Goal: Find specific page/section: Find specific page/section

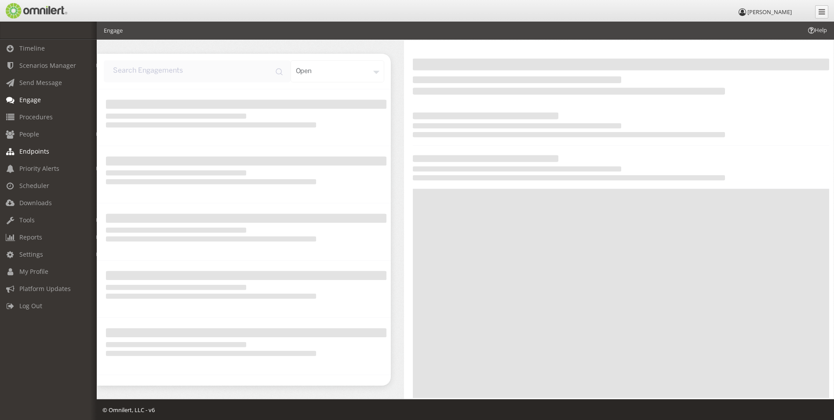
click at [30, 153] on span "Endpoints" at bounding box center [34, 151] width 30 height 8
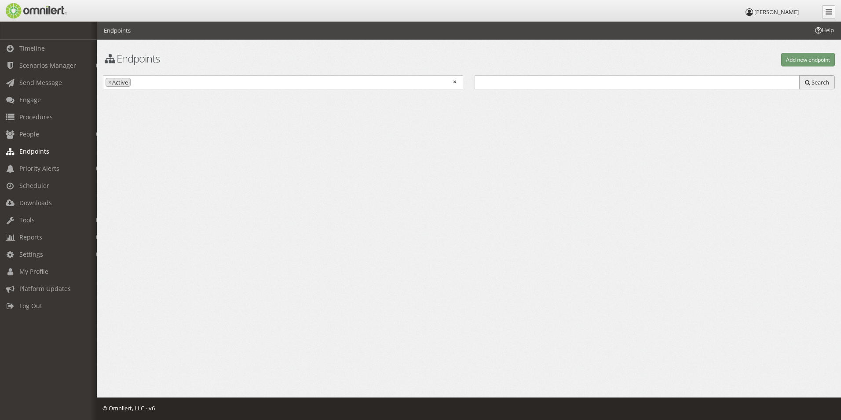
click at [817, 79] on span "Search" at bounding box center [820, 82] width 18 height 8
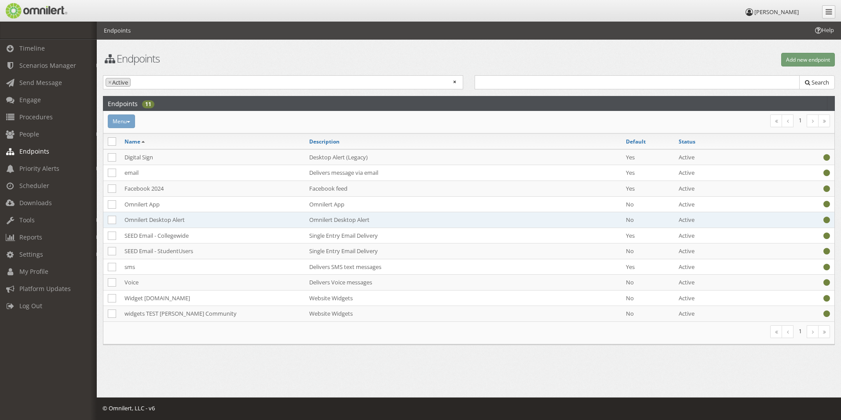
click at [162, 220] on td "Omnilert Desktop Alert" at bounding box center [212, 220] width 185 height 16
click at [164, 220] on td "Omnilert Desktop Alert" at bounding box center [212, 220] width 185 height 16
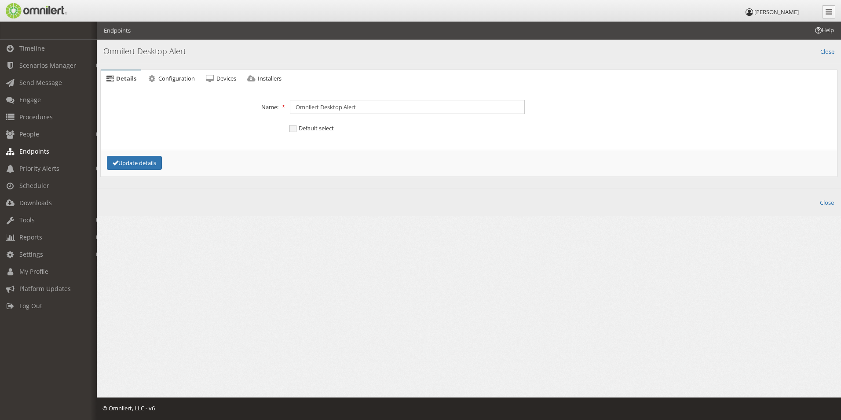
click at [164, 220] on div "Help Endpoints Endpoints Add new endpoint Active Inactive × × Active Search End…" at bounding box center [469, 132] width 744 height 220
click at [221, 79] on span "Devices" at bounding box center [226, 78] width 20 height 8
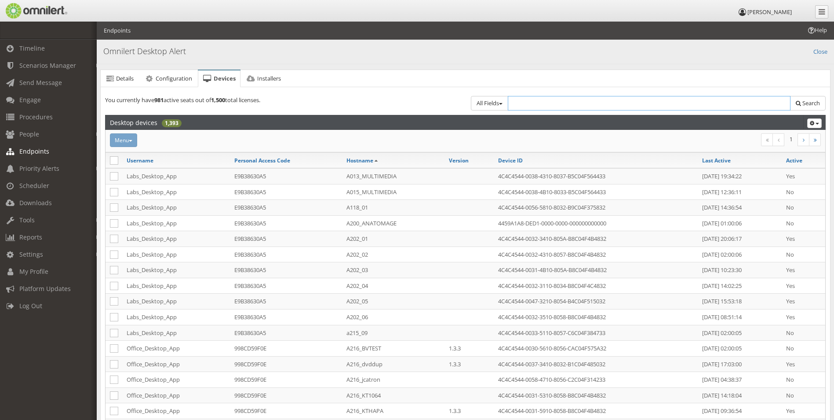
click at [573, 105] on input "text" at bounding box center [649, 103] width 283 height 15
type input "sscar"
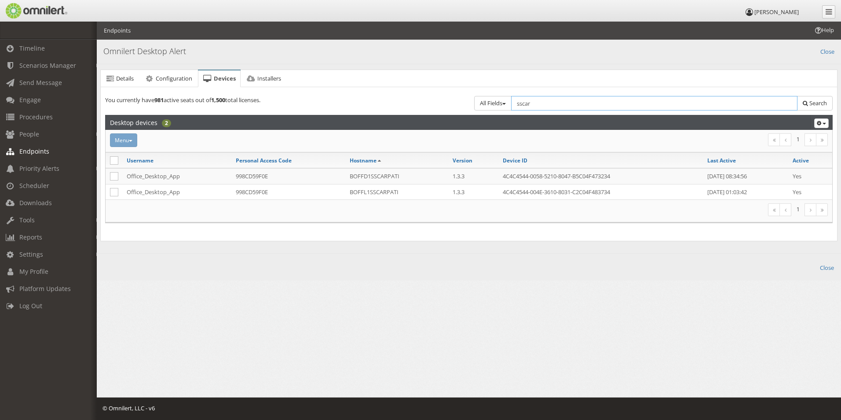
drag, startPoint x: 551, startPoint y: 107, endPoint x: 434, endPoint y: 97, distance: 117.4
click at [438, 97] on div "You currently have 981 active seats out of 1,500 total licenses. All Fields All…" at bounding box center [468, 102] width 739 height 23
type input "khart"
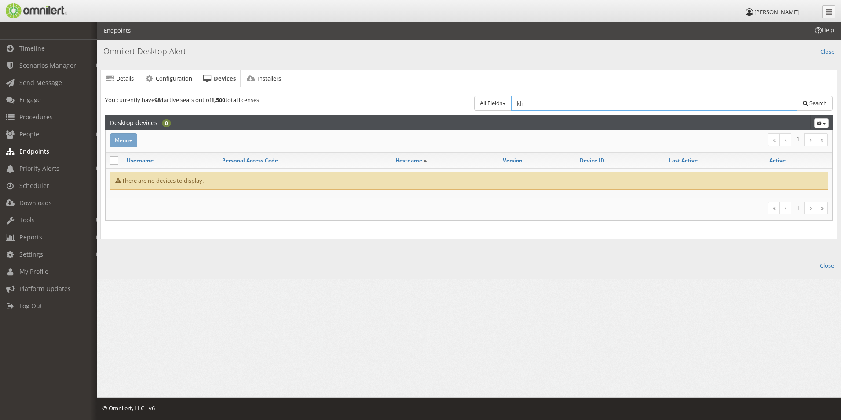
type input "k"
type input "[PERSON_NAME]"
click at [564, 100] on input "[PERSON_NAME]" at bounding box center [654, 103] width 286 height 15
type input "h"
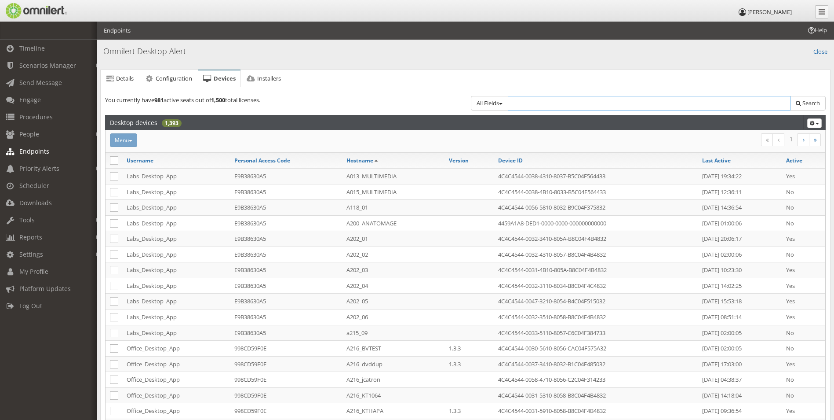
click at [521, 107] on input "text" at bounding box center [649, 103] width 283 height 15
type input "admn"
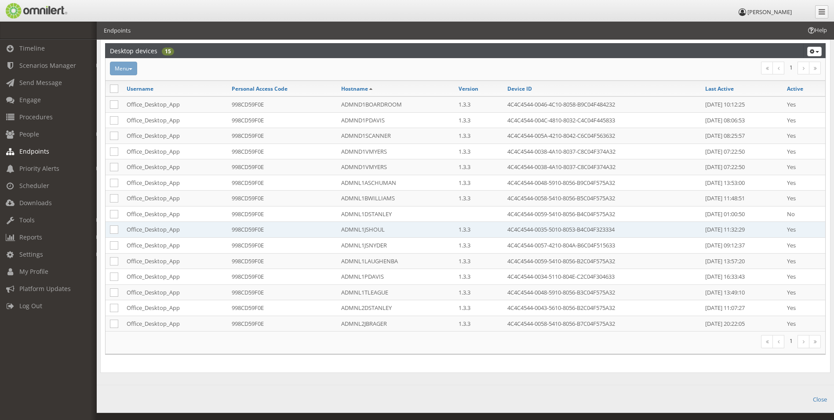
scroll to position [87, 0]
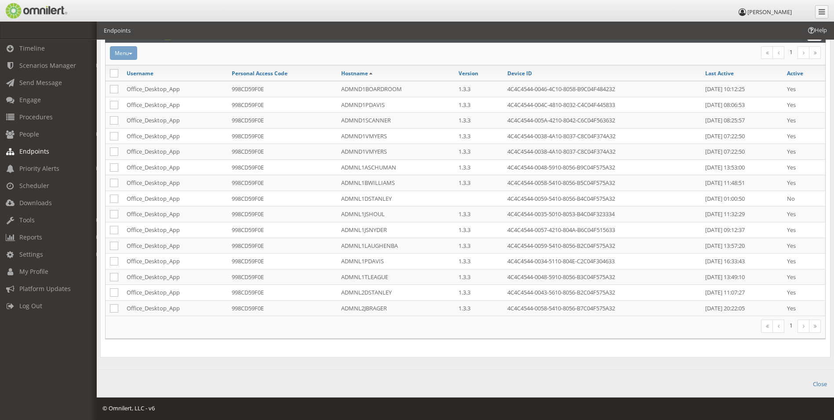
click at [806, 330] on link at bounding box center [804, 325] width 12 height 13
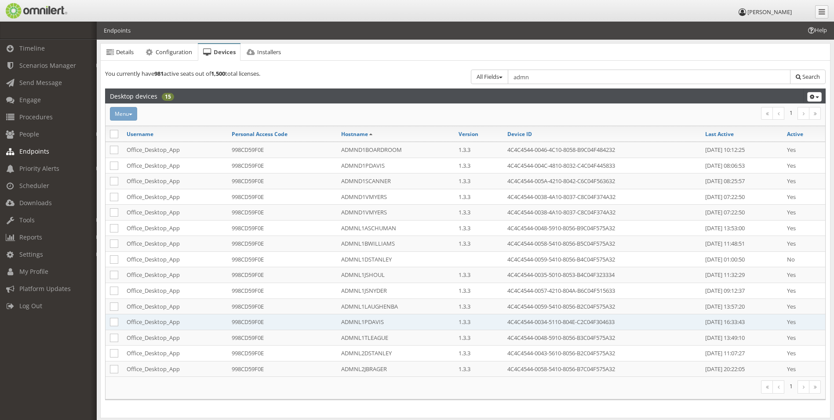
scroll to position [0, 0]
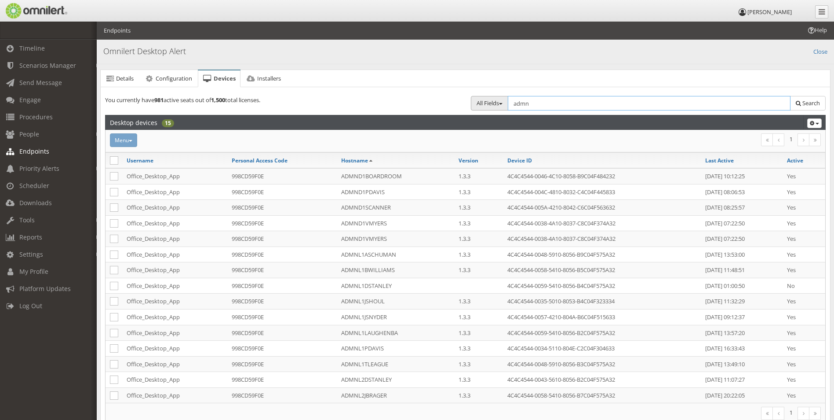
drag, startPoint x: 538, startPoint y: 102, endPoint x: 478, endPoint y: 100, distance: 59.8
click at [478, 100] on div "All Fields All Fields Group Active Inactive Select group... 911 Message Group C…" at bounding box center [646, 105] width 361 height 19
click at [709, 158] on link "Last Active" at bounding box center [719, 160] width 29 height 7
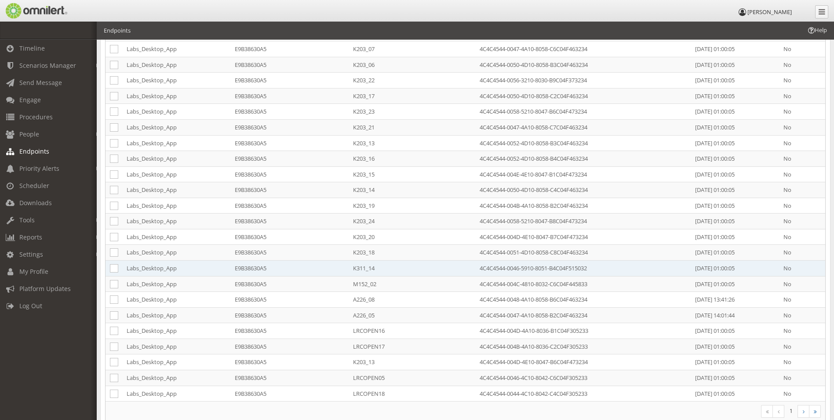
scroll to position [634, 0]
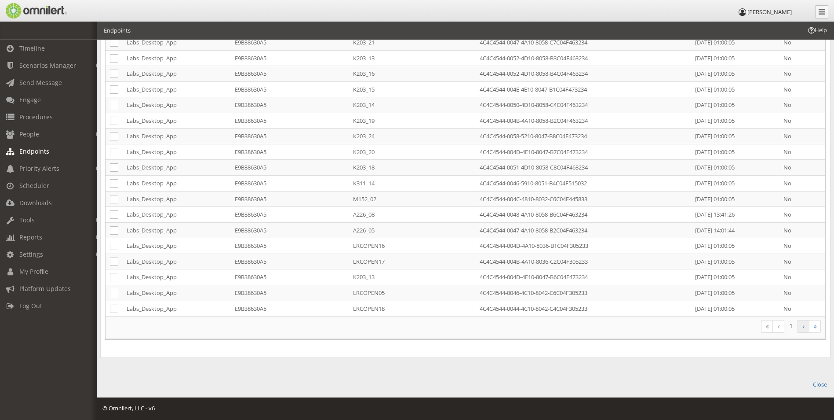
click at [803, 328] on icon at bounding box center [804, 326] width 2 height 5
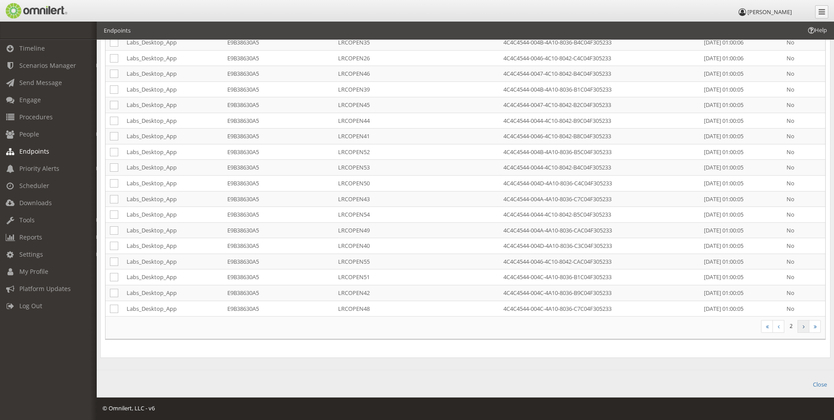
click at [803, 326] on icon at bounding box center [804, 326] width 2 height 5
click at [804, 326] on icon at bounding box center [804, 326] width 2 height 5
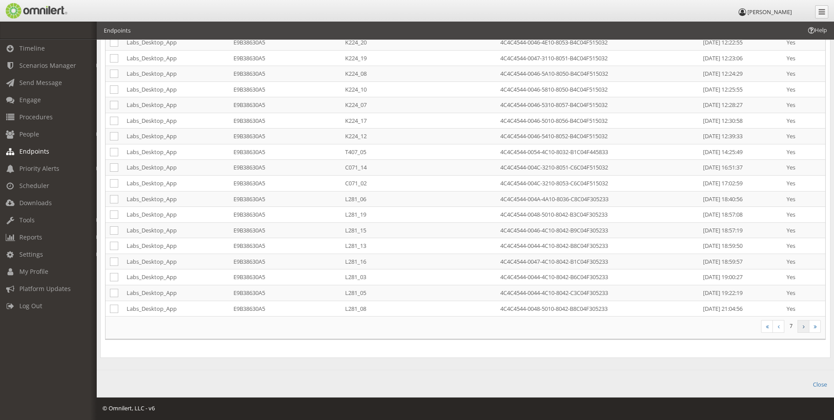
click at [804, 326] on icon at bounding box center [804, 326] width 2 height 5
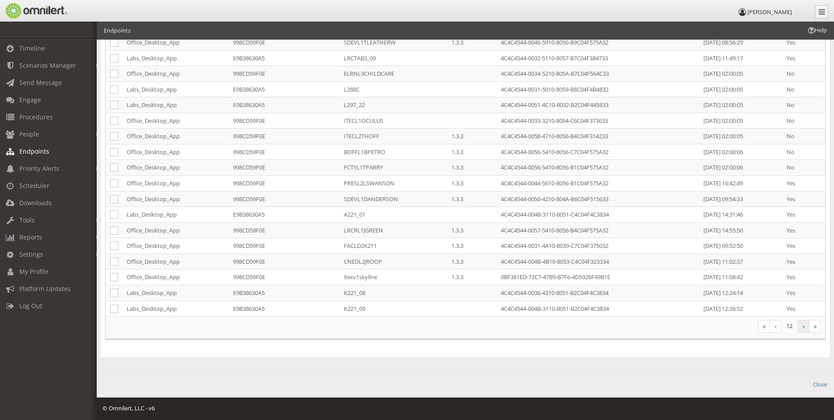
click at [804, 326] on icon at bounding box center [804, 326] width 2 height 5
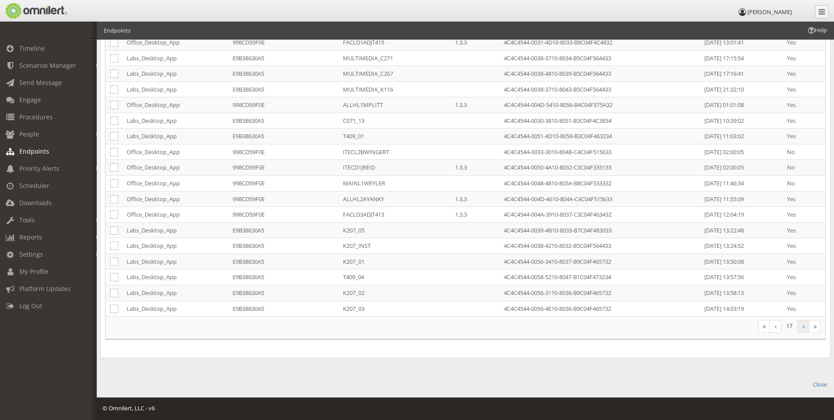
click at [803, 325] on icon at bounding box center [804, 326] width 2 height 5
click at [803, 326] on icon at bounding box center [804, 326] width 2 height 5
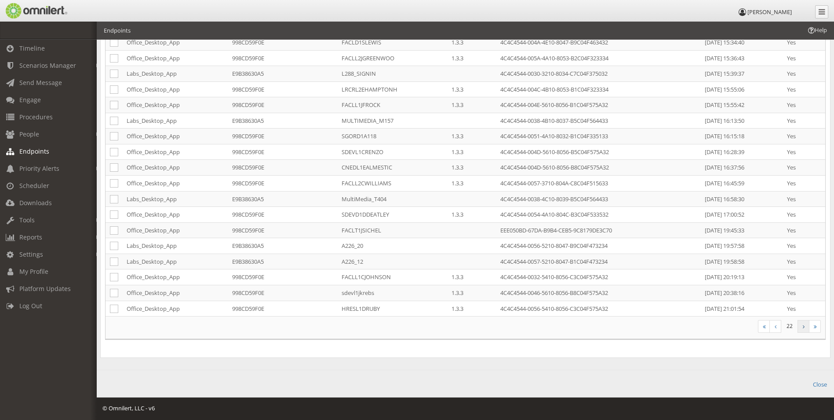
click at [803, 326] on icon at bounding box center [804, 326] width 2 height 5
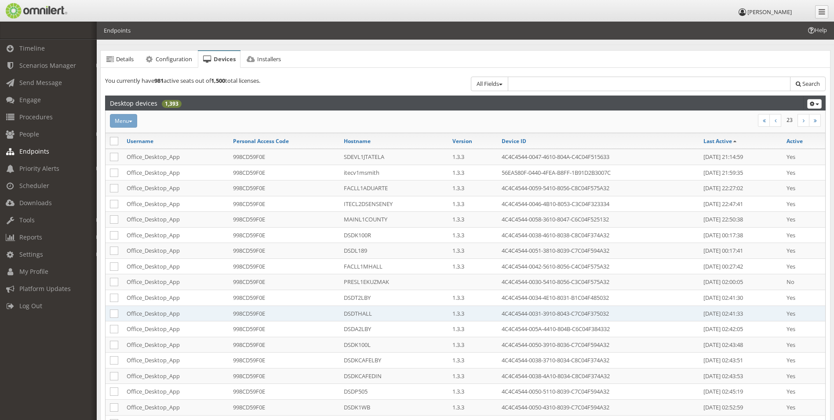
scroll to position [18, 0]
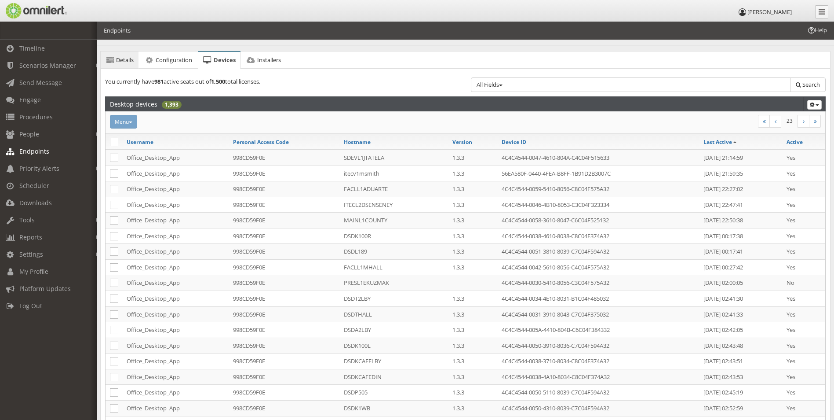
click at [114, 59] on icon at bounding box center [110, 60] width 10 height 6
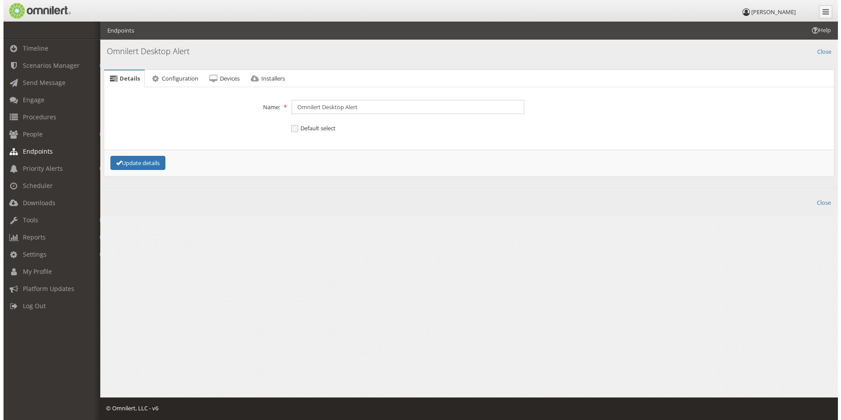
scroll to position [0, 0]
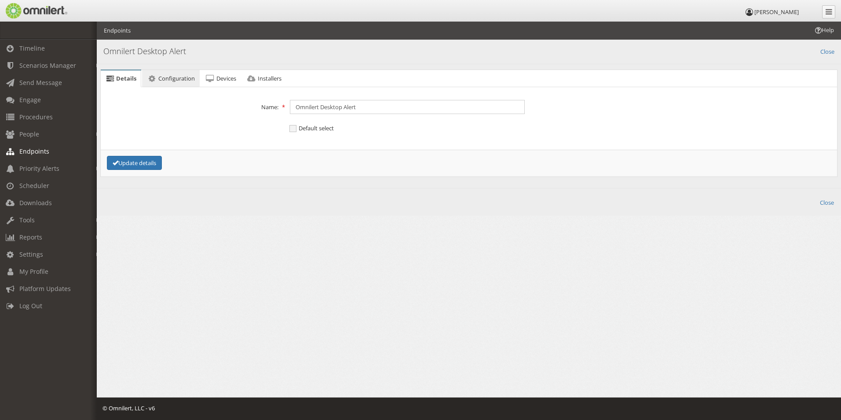
click at [170, 80] on span "Configuration" at bounding box center [176, 78] width 36 height 8
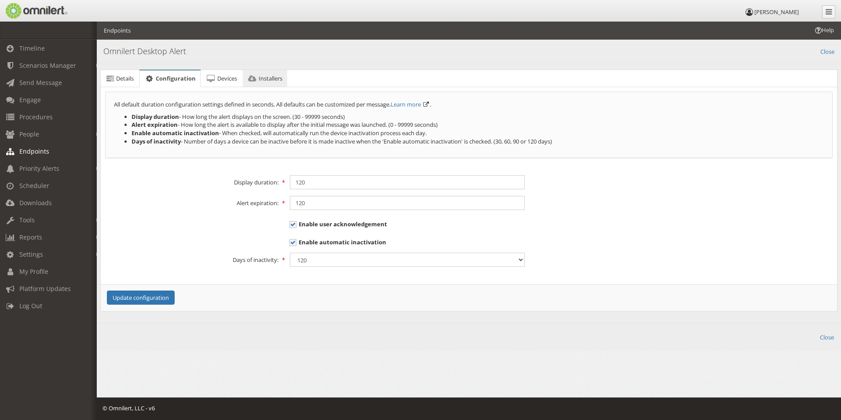
click at [259, 84] on link "Installers" at bounding box center [265, 79] width 44 height 18
